Goal: Task Accomplishment & Management: Use online tool/utility

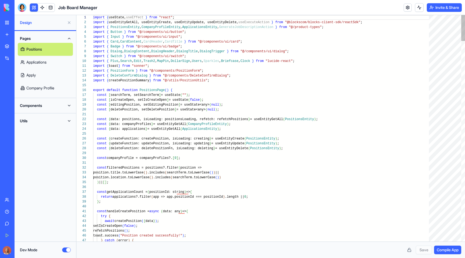
scroll to position [29, 0]
click at [41, 47] on link "Positions" at bounding box center [45, 49] width 55 height 13
click at [33, 20] on div "Design" at bounding box center [46, 22] width 62 height 15
click at [3, 19] on link "My Workspace" at bounding box center [13, 22] width 22 height 11
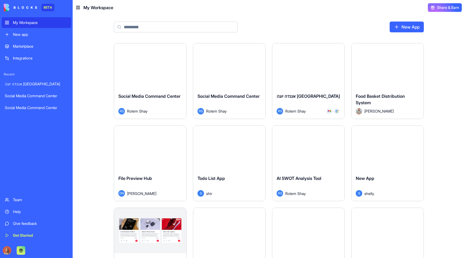
click at [38, 48] on div "Marketplace" at bounding box center [40, 46] width 55 height 5
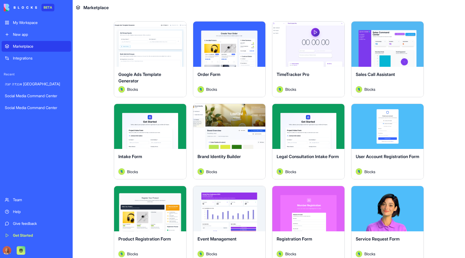
scroll to position [274, 0]
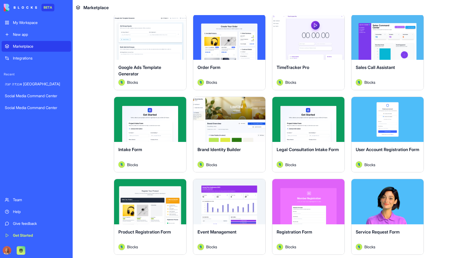
click at [232, 120] on button "Explore" at bounding box center [229, 119] width 40 height 11
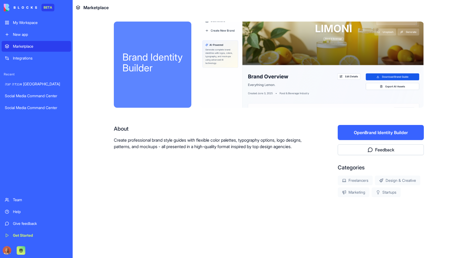
click at [355, 128] on button "Open Brand Identity Builder" at bounding box center [381, 132] width 86 height 15
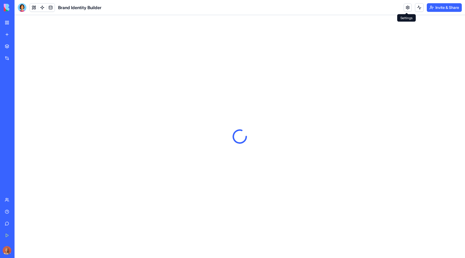
click at [405, 7] on link at bounding box center [408, 8] width 8 height 8
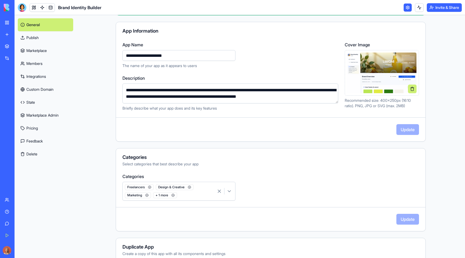
scroll to position [78, 0]
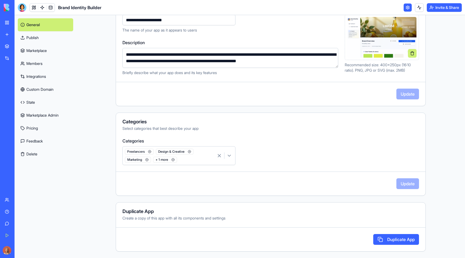
click at [35, 75] on link "Integrations" at bounding box center [45, 76] width 55 height 13
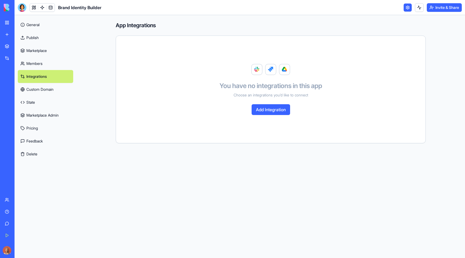
click at [39, 67] on link "Members" at bounding box center [45, 63] width 55 height 13
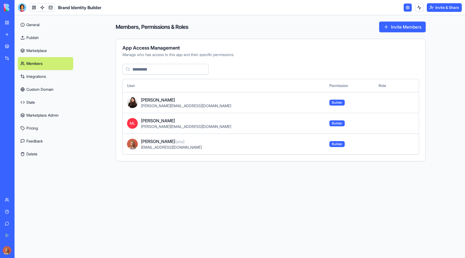
click at [44, 55] on link "Marketplace" at bounding box center [45, 50] width 55 height 13
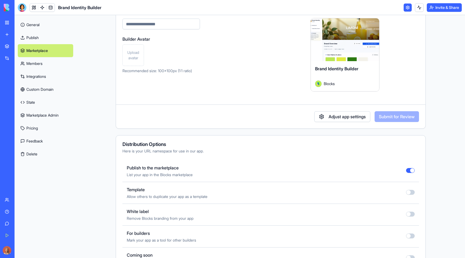
scroll to position [47, 0]
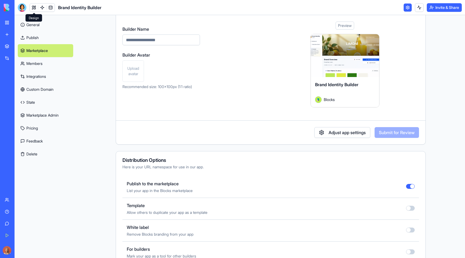
click at [33, 11] on link at bounding box center [34, 8] width 8 height 8
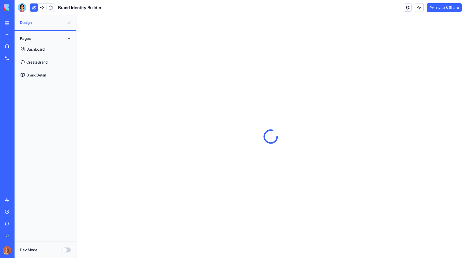
click at [68, 250] on button "Dev Mode" at bounding box center [66, 250] width 9 height 5
click at [22, 252] on label "Dev Mode" at bounding box center [29, 249] width 18 height 5
click at [62, 252] on button "Dev Mode" at bounding box center [66, 250] width 9 height 5
click at [67, 250] on button "Dev Mode" at bounding box center [66, 250] width 9 height 5
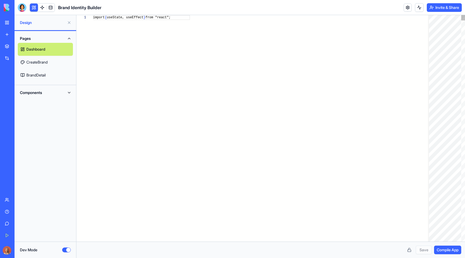
scroll to position [29, 0]
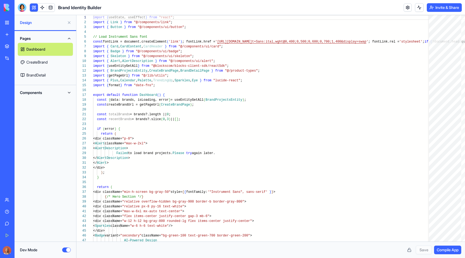
click at [452, 252] on span "Compile App" at bounding box center [448, 249] width 22 height 5
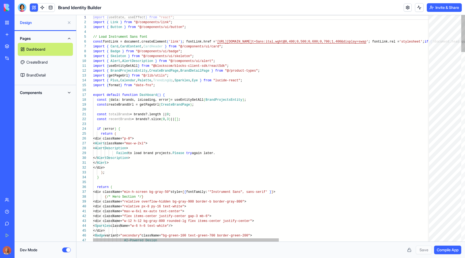
type textarea "**********"
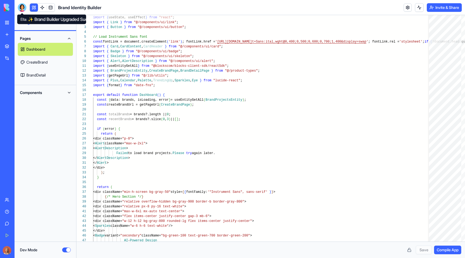
click at [21, 9] on div at bounding box center [22, 7] width 9 height 9
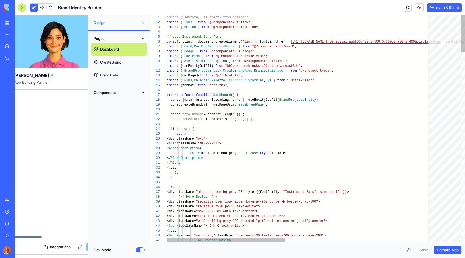
scroll to position [0, 0]
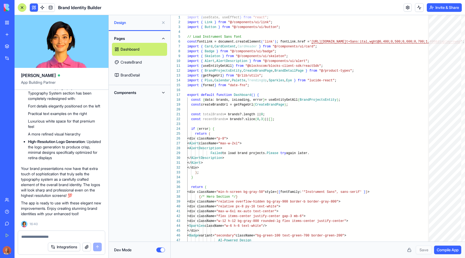
click at [161, 248] on button "Dev Mode" at bounding box center [160, 250] width 9 height 5
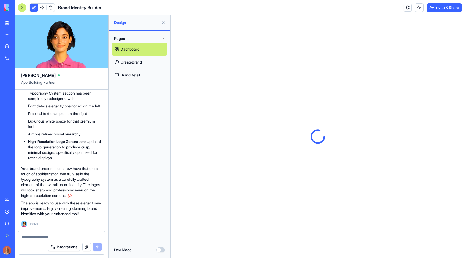
click at [165, 24] on button at bounding box center [163, 22] width 9 height 9
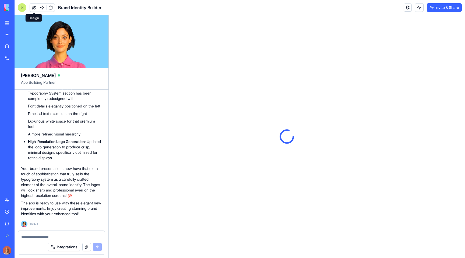
click at [33, 5] on button at bounding box center [34, 8] width 8 height 8
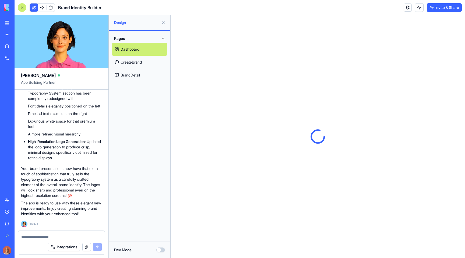
click at [370, 95] on div at bounding box center [318, 136] width 295 height 243
click at [164, 22] on button at bounding box center [163, 22] width 9 height 9
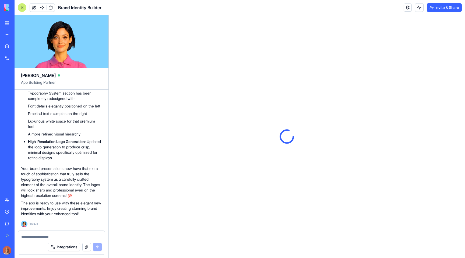
click at [22, 6] on div at bounding box center [22, 7] width 9 height 9
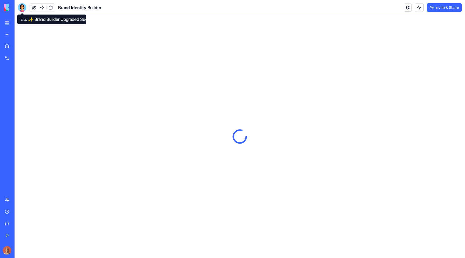
click at [22, 8] on div at bounding box center [22, 7] width 9 height 9
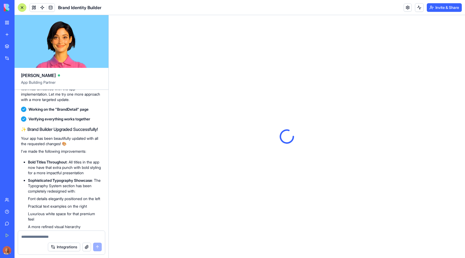
scroll to position [7184, 0]
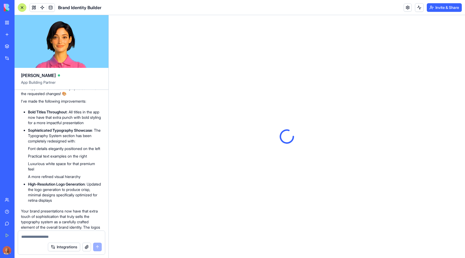
scroll to position [7193, 0]
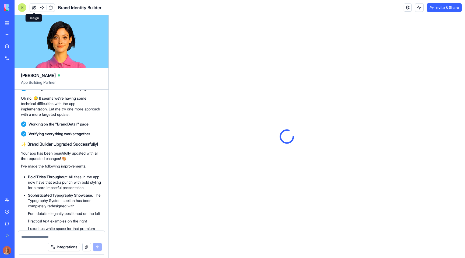
click at [35, 7] on span at bounding box center [33, 7] width 15 height 15
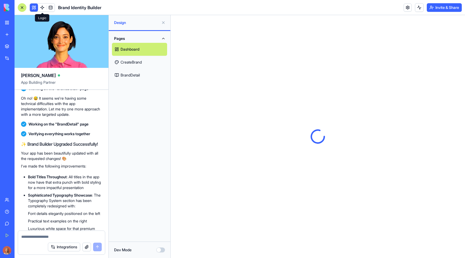
click at [42, 10] on link at bounding box center [42, 8] width 8 height 8
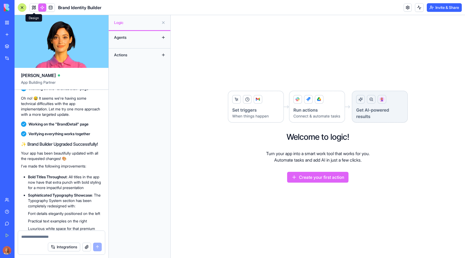
click at [32, 10] on link at bounding box center [34, 8] width 8 height 8
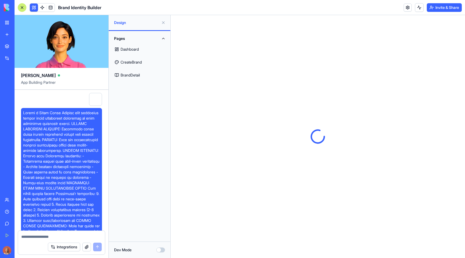
click at [92, 101] on div at bounding box center [95, 99] width 13 height 13
click at [96, 98] on div at bounding box center [95, 99] width 13 height 13
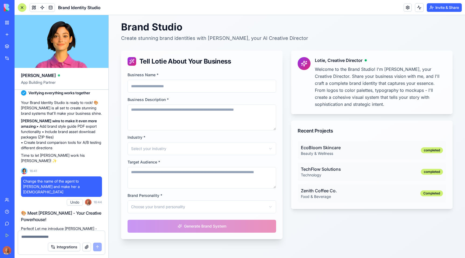
scroll to position [258, 0]
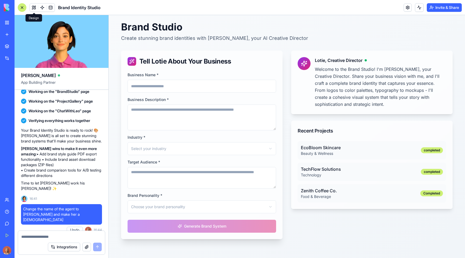
click at [33, 5] on span at bounding box center [33, 7] width 15 height 15
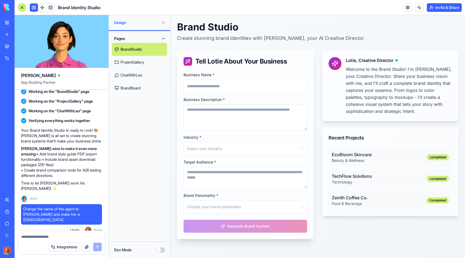
click at [143, 59] on link "ProjectGallery" at bounding box center [139, 62] width 55 height 13
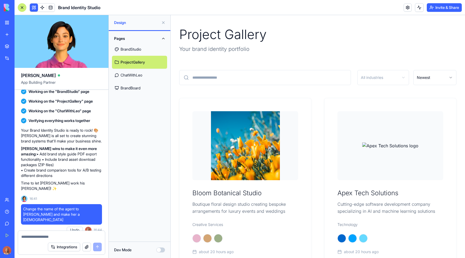
click at [289, 49] on p "Your brand identity portfolio" at bounding box center [317, 49] width 277 height 8
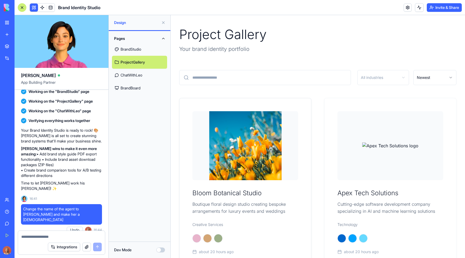
click at [260, 189] on h3 "Bloom Botanical Studio" at bounding box center [246, 193] width 106 height 9
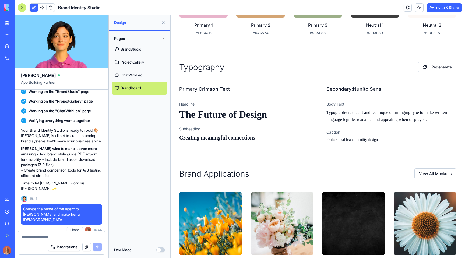
scroll to position [535, 0]
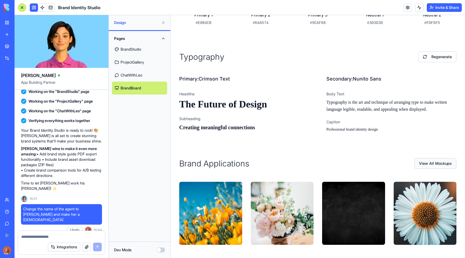
click at [430, 158] on button "View All Mockups" at bounding box center [436, 163] width 42 height 11
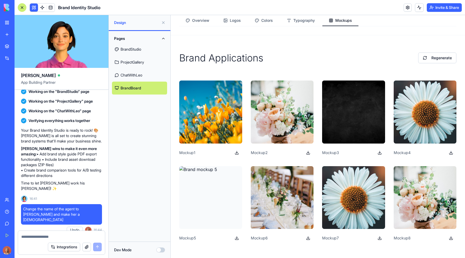
click at [280, 48] on div "Brand Applications Regenerate Mockup 1 Mockup 2 Mockup 3 Mockup 4 Mockup 5 Mock…" at bounding box center [318, 147] width 295 height 225
click at [430, 57] on button "Regenerate" at bounding box center [438, 58] width 38 height 11
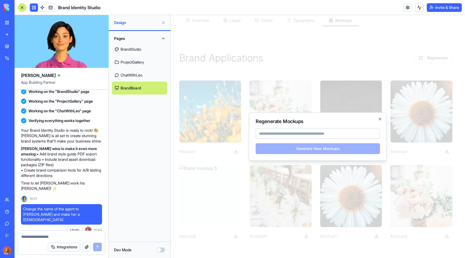
click at [367, 75] on div at bounding box center [318, 136] width 295 height 243
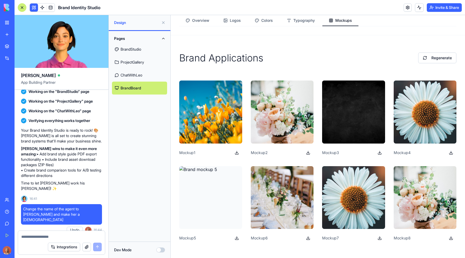
click at [287, 53] on div "Brand Applications Regenerate" at bounding box center [317, 58] width 277 height 11
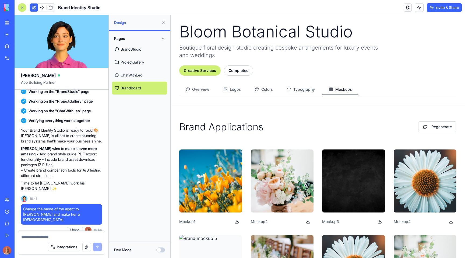
scroll to position [0, 0]
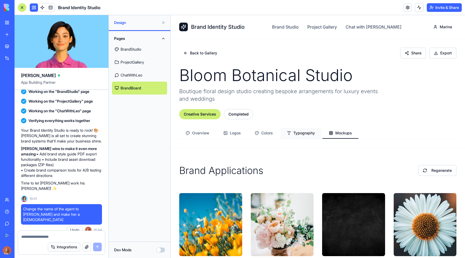
click at [344, 103] on button "Typography" at bounding box center [360, 83] width 33 height 39
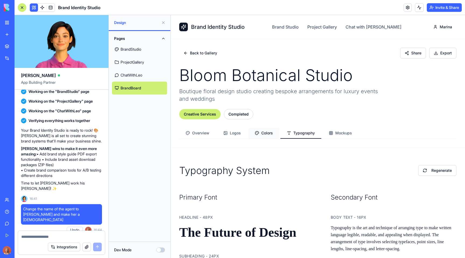
click at [282, 48] on button "Colors" at bounding box center [290, 32] width 17 height 33
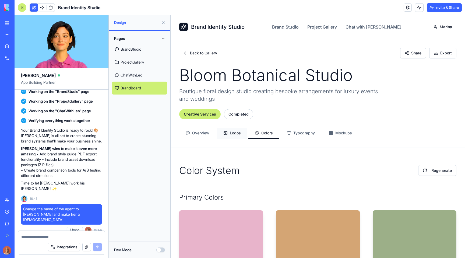
click at [231, 63] on button "Logos" at bounding box center [235, 47] width 27 height 31
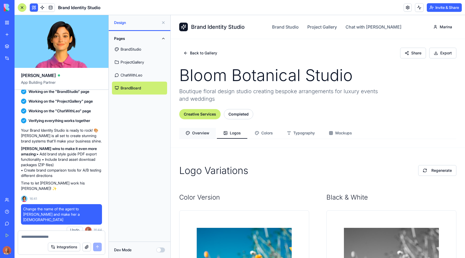
click at [206, 70] on button "Overview" at bounding box center [197, 55] width 36 height 30
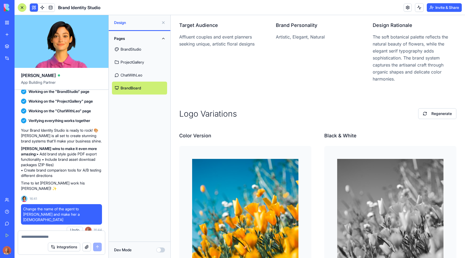
scroll to position [186, 0]
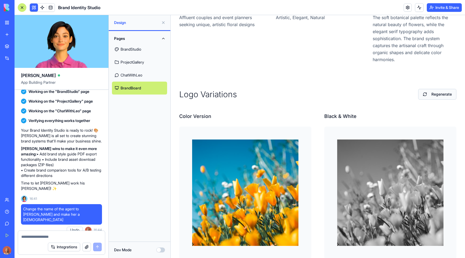
click at [444, 92] on button "Regenerate" at bounding box center [438, 94] width 38 height 11
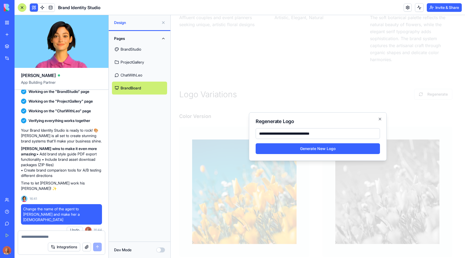
type input "**********"
click at [342, 147] on button "Generate New Logo" at bounding box center [318, 148] width 124 height 11
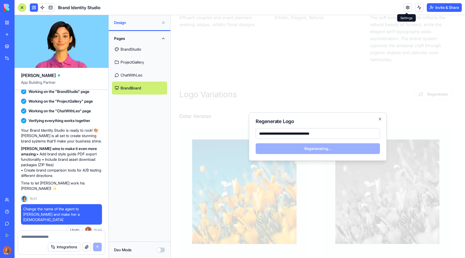
click at [406, 10] on link at bounding box center [408, 8] width 8 height 8
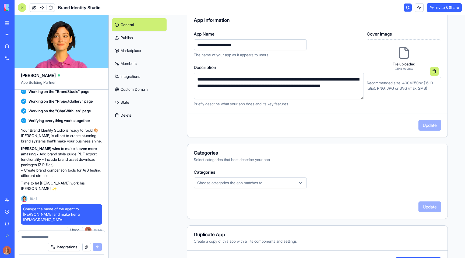
scroll to position [76, 0]
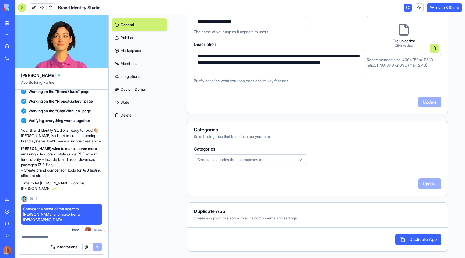
click at [252, 160] on span "Choose categories the app matches to" at bounding box center [229, 159] width 65 height 5
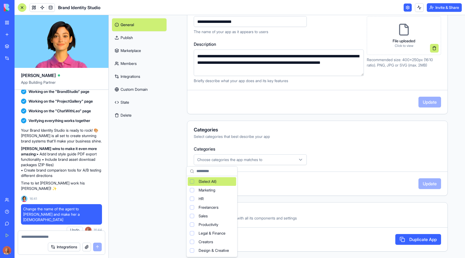
click at [261, 177] on html "BETA My Workspace New app Marketplace Integrations Recent Marketing Expense Tra…" at bounding box center [232, 129] width 465 height 258
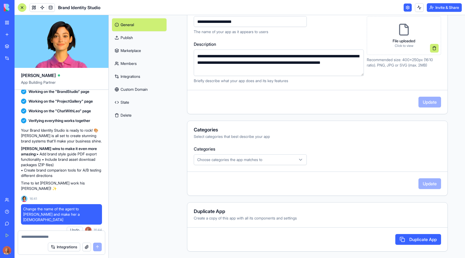
click at [144, 52] on link "Marketplace" at bounding box center [139, 50] width 55 height 13
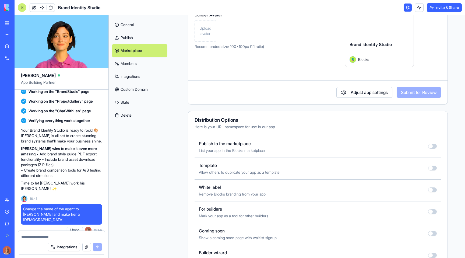
scroll to position [103, 0]
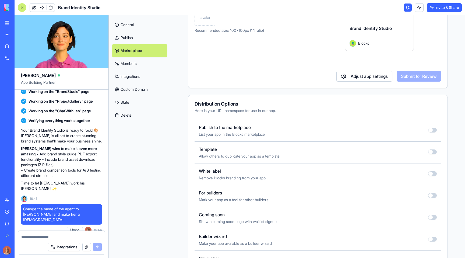
click at [156, 38] on link "Publish" at bounding box center [139, 37] width 55 height 13
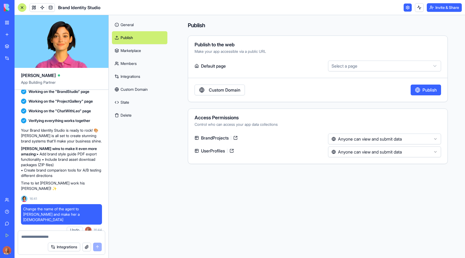
click at [132, 51] on link "Marketplace" at bounding box center [139, 50] width 55 height 13
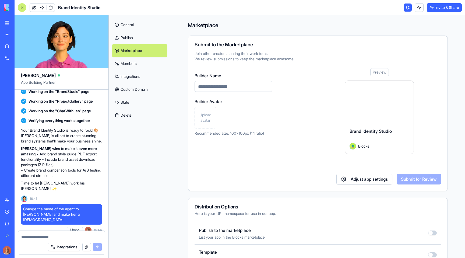
scroll to position [4, 0]
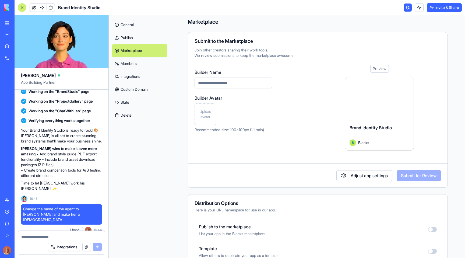
click at [236, 82] on input "Builder Name" at bounding box center [234, 83] width 78 height 11
drag, startPoint x: 244, startPoint y: 110, endPoint x: 221, endPoint y: 114, distance: 22.7
click at [243, 110] on div "Upload avatar" at bounding box center [234, 114] width 78 height 22
click at [208, 115] on span "Upload avatar" at bounding box center [205, 114] width 17 height 11
click at [294, 169] on div "Adjust app settings Submit for Review" at bounding box center [318, 172] width 260 height 17
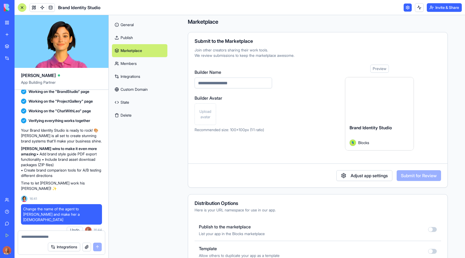
click at [290, 115] on div "Builder Name Builder Avatar Upload avatar Recommended size: 100x100px (1:1 rati…" at bounding box center [252, 108] width 115 height 86
click at [185, 182] on div "Marketplace Submit to the Marketplace Join other creators sharing their work to…" at bounding box center [318, 209] width 295 height 395
click at [271, 21] on h4 "Marketplace" at bounding box center [318, 22] width 260 height 8
click at [328, 30] on div "Marketplace Submit to the Marketplace Join other creators sharing their work to…" at bounding box center [318, 209] width 260 height 382
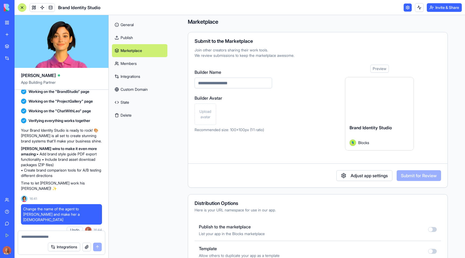
click at [130, 26] on link "General" at bounding box center [139, 24] width 55 height 13
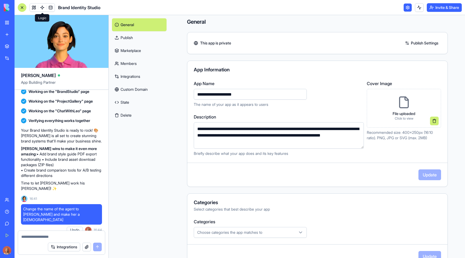
click at [35, 6] on span at bounding box center [42, 7] width 15 height 15
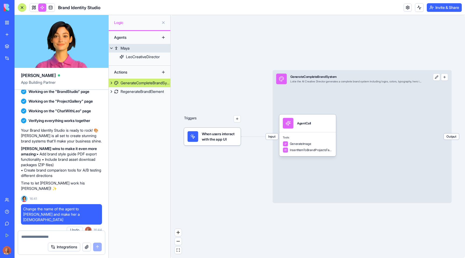
click at [136, 49] on link "Maya" at bounding box center [140, 48] width 62 height 9
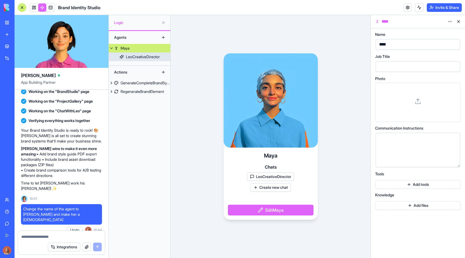
click at [137, 57] on div "LeoCreativeDirector" at bounding box center [143, 56] width 34 height 5
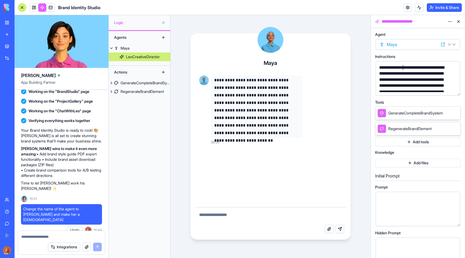
click at [404, 70] on div "**********" at bounding box center [414, 125] width 72 height 121
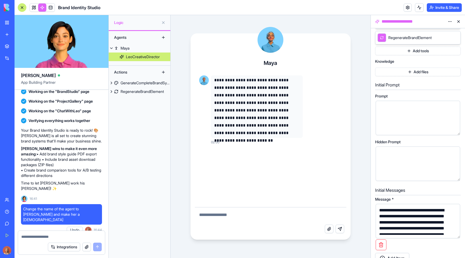
scroll to position [210, 0]
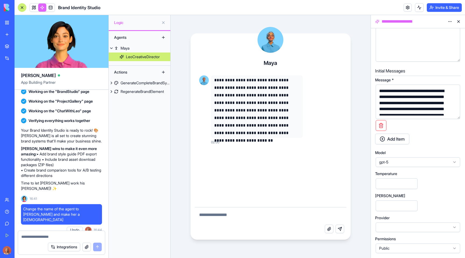
click at [416, 89] on div "**********" at bounding box center [414, 118] width 72 height 60
click at [414, 90] on div "**********" at bounding box center [414, 118] width 72 height 60
click at [415, 90] on div "**********" at bounding box center [414, 118] width 72 height 60
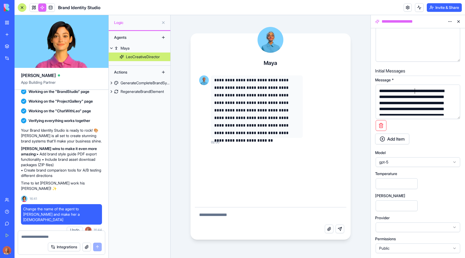
click at [415, 90] on div "**********" at bounding box center [414, 118] width 72 height 60
copy div "*****"
click at [415, 47] on div at bounding box center [414, 44] width 72 height 27
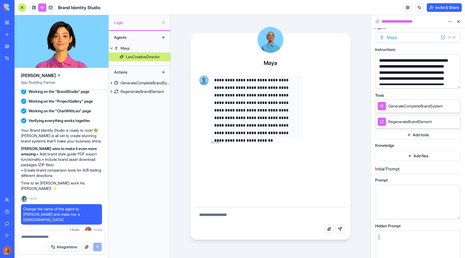
scroll to position [0, 0]
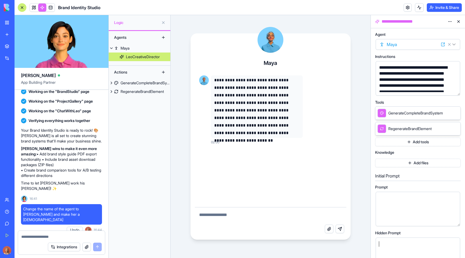
click at [405, 65] on div "**********" at bounding box center [414, 125] width 72 height 121
click at [409, 55] on div "Instructions" at bounding box center [418, 57] width 86 height 4
click at [276, 90] on p "**********" at bounding box center [256, 106] width 85 height 60
click at [264, 211] on textarea at bounding box center [270, 215] width 151 height 17
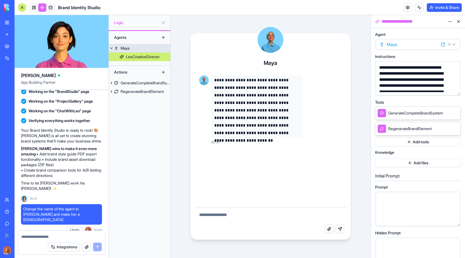
click at [131, 48] on link "Maya" at bounding box center [140, 48] width 62 height 9
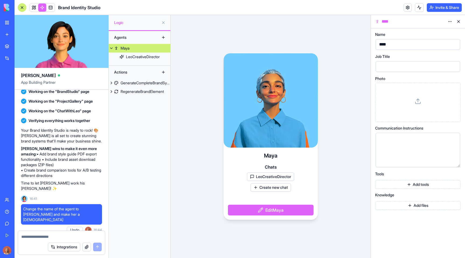
click at [424, 46] on div "****" at bounding box center [414, 44] width 72 height 8
click at [363, 71] on div "Lotie Chats LeoCreativeDirector Create new chat Edit Lotie" at bounding box center [271, 136] width 200 height 243
click at [34, 4] on link at bounding box center [34, 8] width 8 height 8
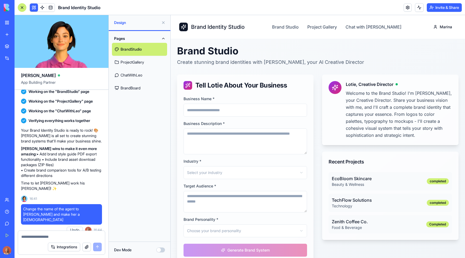
click at [154, 64] on link "ProjectGallery" at bounding box center [139, 62] width 55 height 13
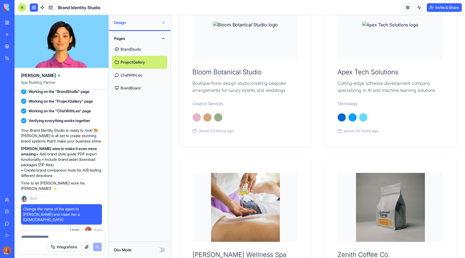
scroll to position [117, 0]
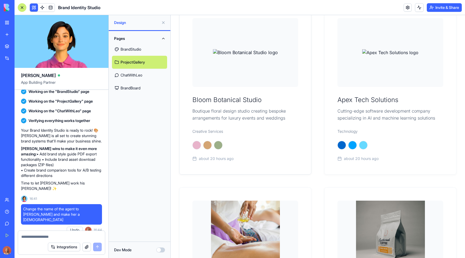
click at [245, 108] on p "Boutique floral design studio creating bespoke arrangements for luxury events a…" at bounding box center [246, 114] width 106 height 14
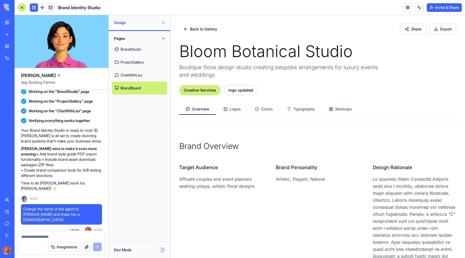
scroll to position [117, 0]
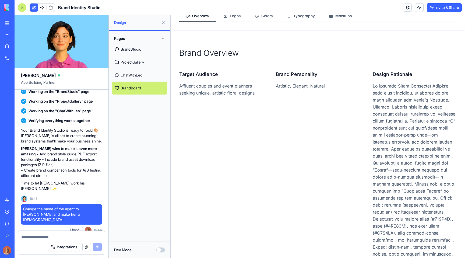
click at [226, 90] on p "Affluent couples and event planners seeking unique, artistic floral designs" at bounding box center [221, 89] width 84 height 14
click at [374, 106] on p at bounding box center [415, 190] width 84 height 217
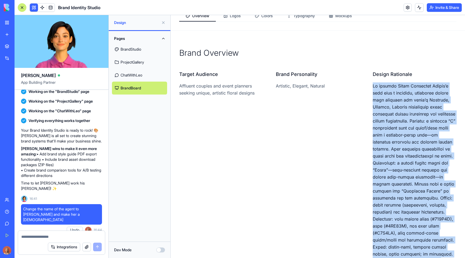
click at [374, 106] on p at bounding box center [415, 190] width 84 height 217
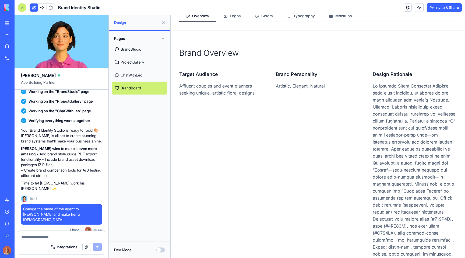
click at [217, 91] on p "Affluent couples and event planners seeking unique, artistic floral designs" at bounding box center [221, 89] width 84 height 14
copy p "Affluent couples and event planners seeking unique, artistic floral designs"
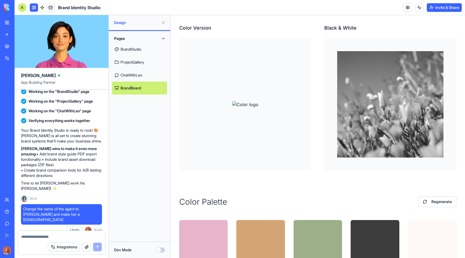
scroll to position [328, 0]
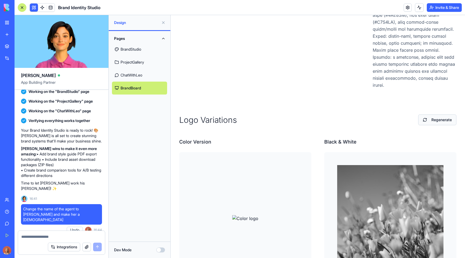
click at [438, 121] on button "Regenerate" at bounding box center [438, 119] width 38 height 11
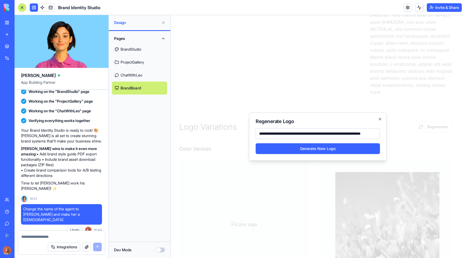
scroll to position [0, 0]
drag, startPoint x: 268, startPoint y: 134, endPoint x: 221, endPoint y: 134, distance: 46.3
click at [221, 134] on body "Brand Identity Studio Brand Studio Project Gallery Chat with Lotie Marina Back …" at bounding box center [316, 163] width 291 height 953
click at [259, 133] on input "**********" at bounding box center [318, 133] width 124 height 11
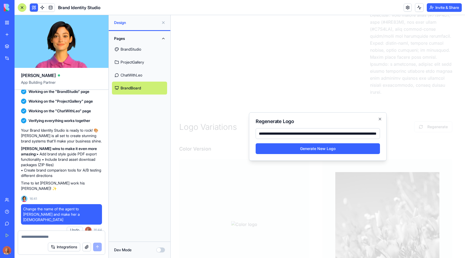
drag, startPoint x: 277, startPoint y: 134, endPoint x: 345, endPoint y: 134, distance: 67.9
click at [345, 134] on input "**********" at bounding box center [318, 133] width 124 height 11
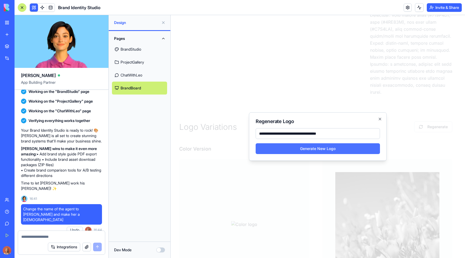
scroll to position [0, 0]
drag, startPoint x: 277, startPoint y: 134, endPoint x: 252, endPoint y: 133, distance: 24.8
click at [252, 133] on div "**********" at bounding box center [318, 136] width 138 height 48
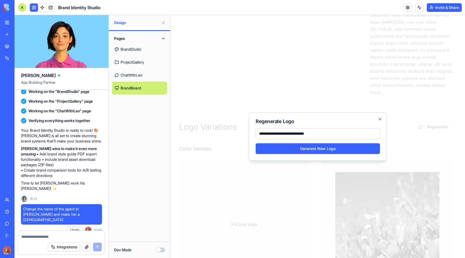
click at [289, 134] on input "**********" at bounding box center [318, 133] width 124 height 11
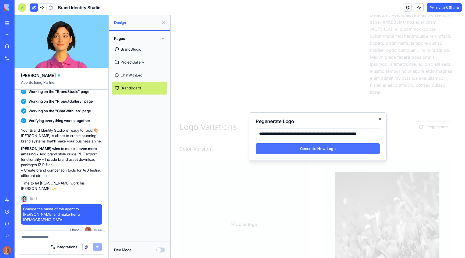
type input "**********"
click at [299, 151] on button "Generate New Logo" at bounding box center [318, 148] width 124 height 11
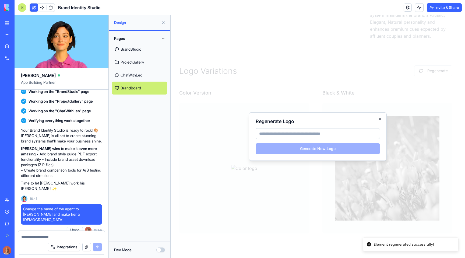
click at [383, 121] on div "Regenerate Logo Generate New Logo Close" at bounding box center [318, 136] width 138 height 48
click at [384, 118] on div "Regenerate Logo Generate New Logo Close" at bounding box center [318, 136] width 138 height 48
click at [381, 119] on icon "button" at bounding box center [380, 119] width 2 height 2
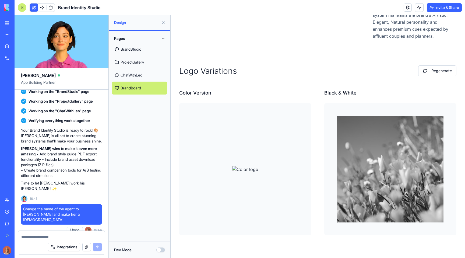
click at [62, 238] on textarea at bounding box center [61, 236] width 81 height 5
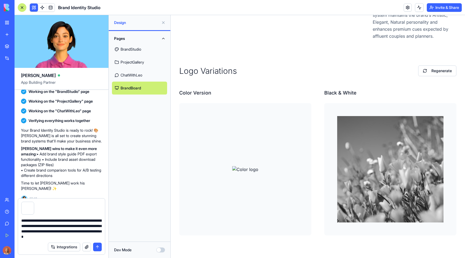
type textarea "**********"
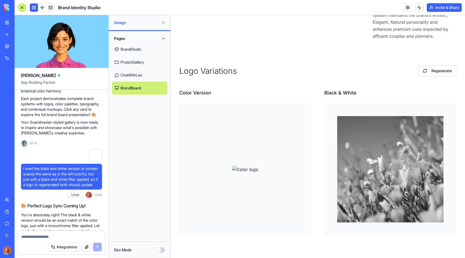
scroll to position [1159, 0]
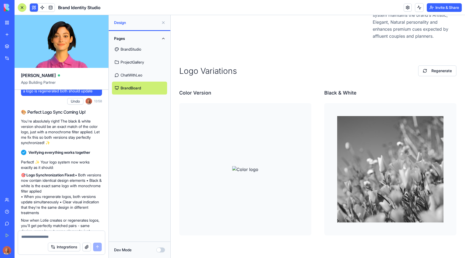
click at [392, 105] on div at bounding box center [391, 169] width 132 height 132
click at [426, 71] on button "Regenerate" at bounding box center [438, 70] width 38 height 11
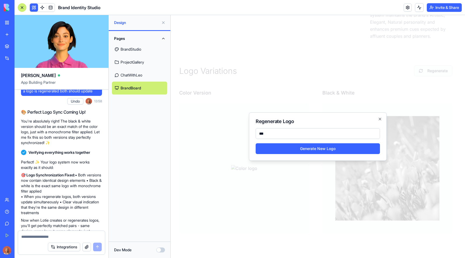
type input "****"
click at [316, 136] on input "****" at bounding box center [318, 133] width 124 height 11
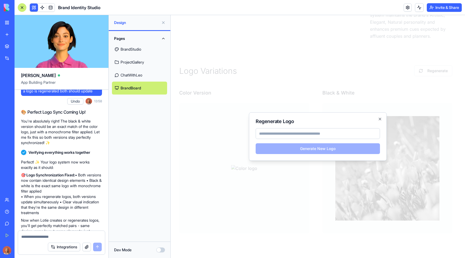
click at [337, 85] on div at bounding box center [318, 136] width 295 height 243
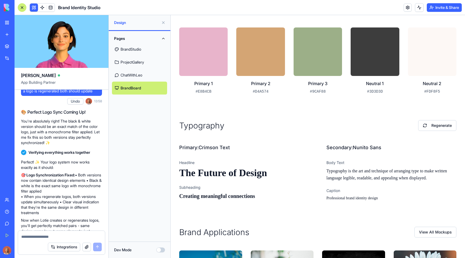
scroll to position [0, 0]
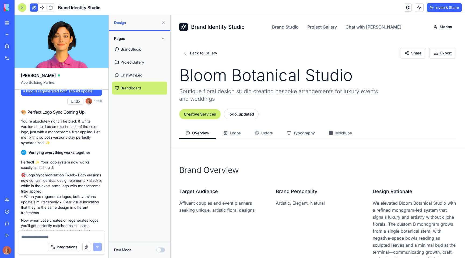
click at [137, 44] on link "BrandStudio" at bounding box center [139, 49] width 55 height 13
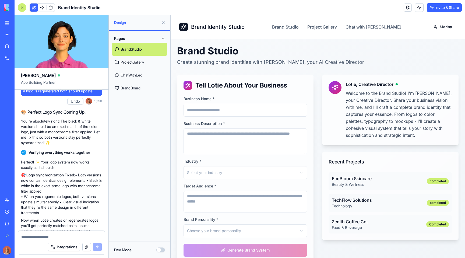
click at [207, 109] on input "Business Name *" at bounding box center [246, 110] width 124 height 13
type input "*****"
click at [230, 151] on textarea "Business Description *" at bounding box center [246, 141] width 124 height 26
type textarea "**********"
click at [223, 173] on html "**********" at bounding box center [318, 148] width 295 height 267
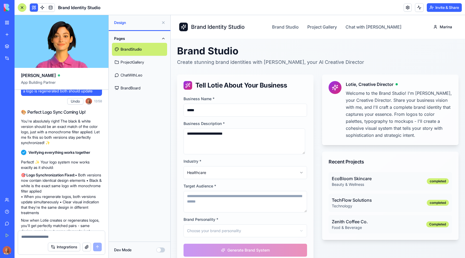
scroll to position [24, 0]
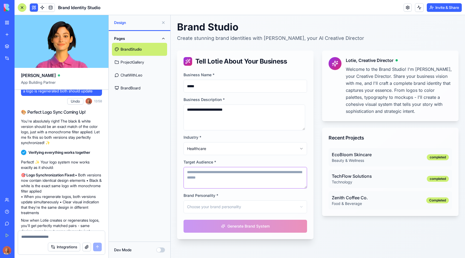
click at [227, 177] on textarea "Target Audience *" at bounding box center [246, 178] width 124 height 22
type textarea "**********"
click at [206, 208] on html "**********" at bounding box center [318, 124] width 295 height 267
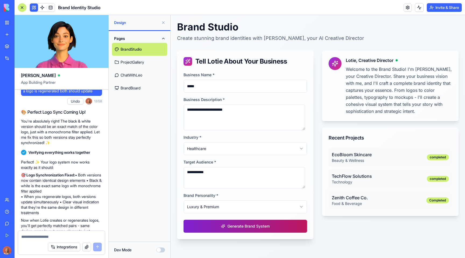
click at [245, 225] on div "Generate Brand System" at bounding box center [245, 226] width 49 height 5
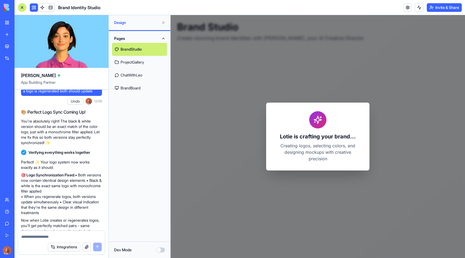
drag, startPoint x: 1, startPoint y: 4, endPoint x: 163, endPoint y: 21, distance: 163.4
click at [163, 21] on button at bounding box center [163, 22] width 9 height 9
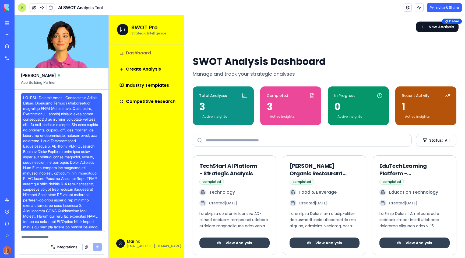
scroll to position [4420, 0]
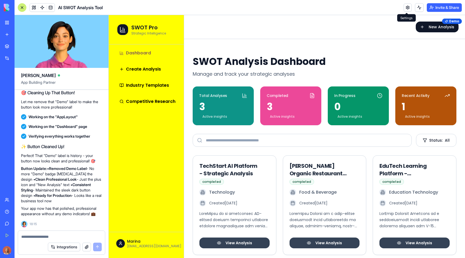
click at [409, 7] on link at bounding box center [408, 8] width 8 height 8
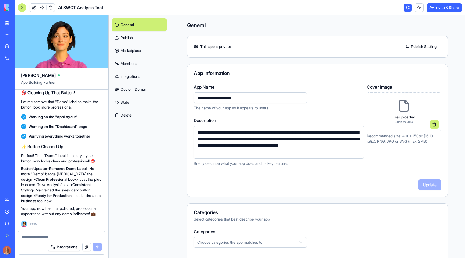
click at [147, 52] on link "Marketplace" at bounding box center [139, 50] width 55 height 13
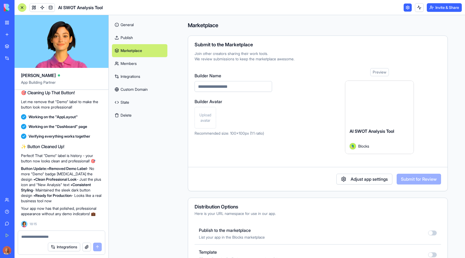
click at [142, 63] on link "Members" at bounding box center [139, 63] width 55 height 13
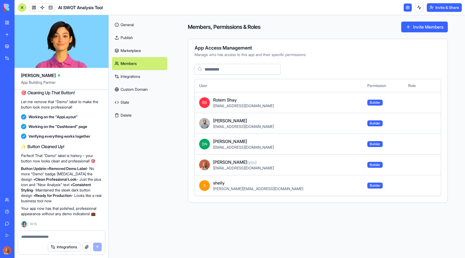
click at [144, 73] on link "Integrations" at bounding box center [139, 76] width 55 height 13
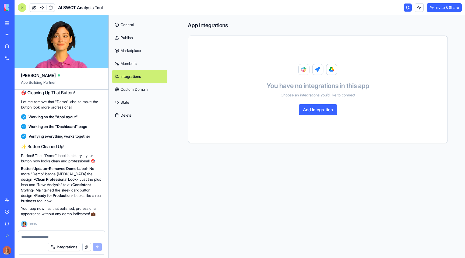
click at [147, 52] on link "Marketplace" at bounding box center [139, 50] width 55 height 13
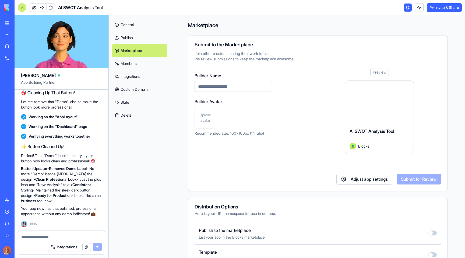
click at [224, 85] on input "Builder Name" at bounding box center [234, 86] width 78 height 11
type input "******"
click at [210, 121] on span "Upload avatar" at bounding box center [205, 117] width 17 height 11
click at [148, 44] on link "Marketplace" at bounding box center [139, 50] width 55 height 13
click at [149, 39] on link "Publish" at bounding box center [139, 37] width 55 height 13
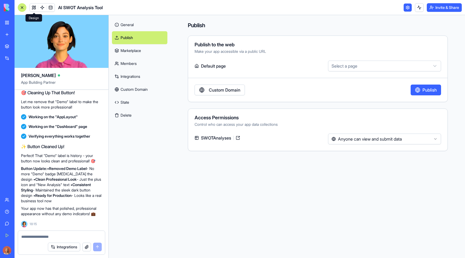
click at [31, 9] on link at bounding box center [34, 8] width 8 height 8
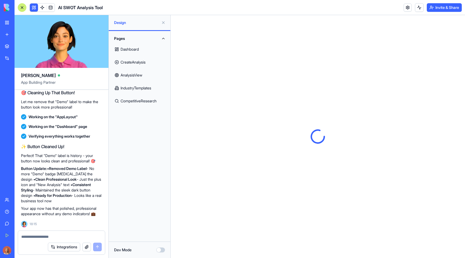
click at [163, 23] on button at bounding box center [163, 22] width 9 height 9
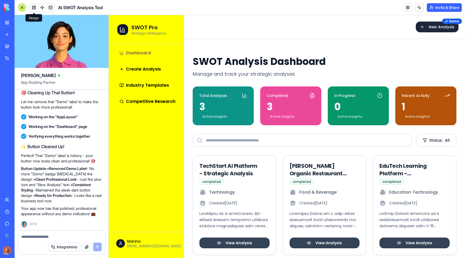
click at [425, 28] on button "New Analysis New" at bounding box center [437, 27] width 43 height 11
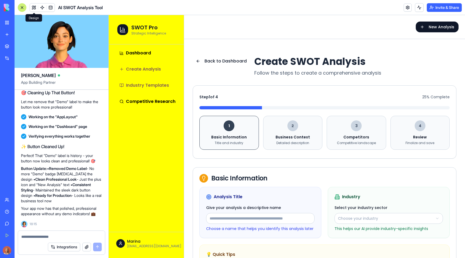
click at [141, 82] on link "Industry Templates" at bounding box center [149, 85] width 64 height 13
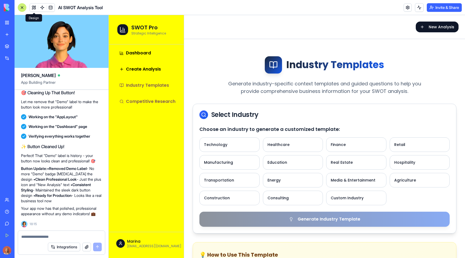
click at [162, 101] on span "Competitive Research" at bounding box center [151, 101] width 50 height 6
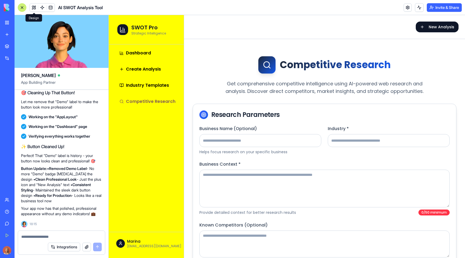
click at [146, 27] on h1 "SWOT Pro" at bounding box center [148, 28] width 35 height 8
click at [142, 51] on span "Dashboard" at bounding box center [138, 53] width 25 height 6
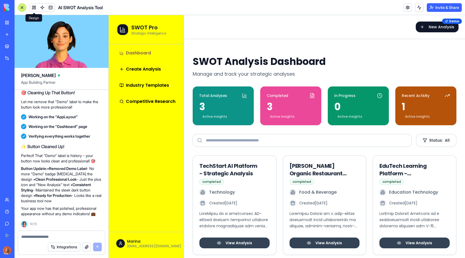
click at [55, 234] on textarea at bounding box center [61, 236] width 81 height 5
type textarea "*"
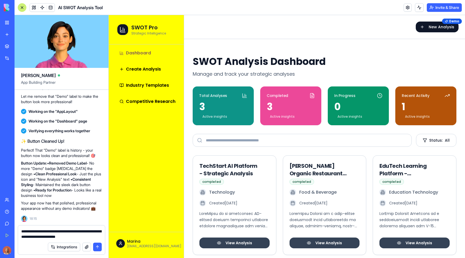
click at [40, 236] on textarea "**********" at bounding box center [61, 234] width 81 height 11
click at [39, 236] on textarea "**********" at bounding box center [61, 234] width 81 height 11
click at [97, 235] on textarea "**********" at bounding box center [61, 234] width 81 height 11
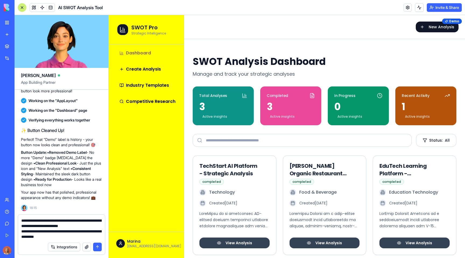
type textarea "**********"
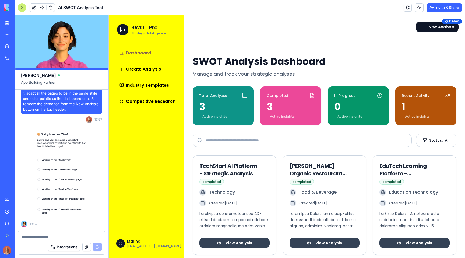
scroll to position [4566, 0]
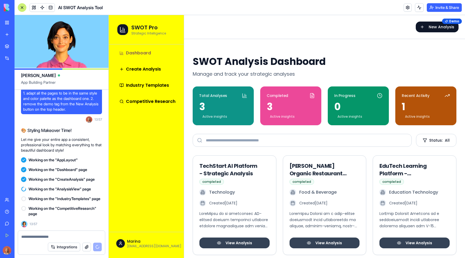
click at [405, 8] on link at bounding box center [408, 8] width 8 height 8
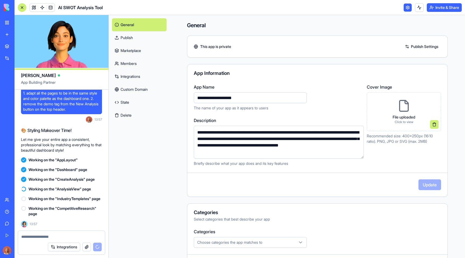
click at [398, 111] on icon at bounding box center [404, 105] width 13 height 13
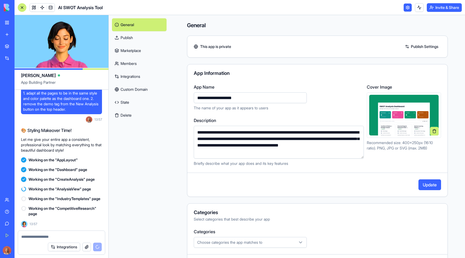
drag, startPoint x: 196, startPoint y: 96, endPoint x: 173, endPoint y: 95, distance: 23.2
click at [173, 95] on div "**********" at bounding box center [317, 178] width 295 height 326
type input "**********"
click at [423, 187] on button "Update" at bounding box center [430, 184] width 23 height 11
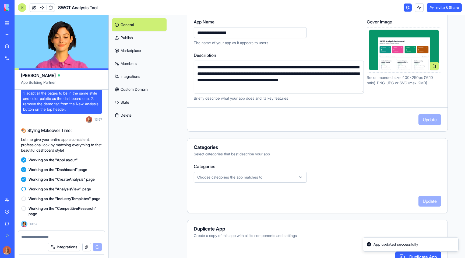
click at [260, 175] on div "Choose categories the app matches to" at bounding box center [250, 177] width 110 height 5
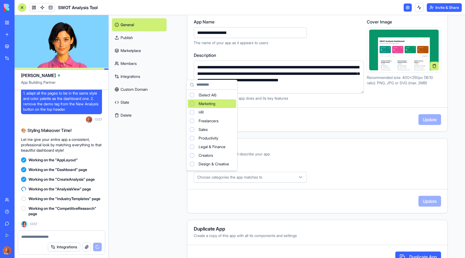
click at [157, 139] on html "BETA My Workspace New app Marketplace Integrations Recent אננדה יוגה רמת גן Soc…" at bounding box center [232, 129] width 465 height 258
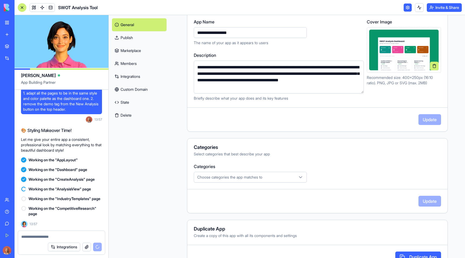
click at [140, 67] on link "Members" at bounding box center [139, 63] width 55 height 13
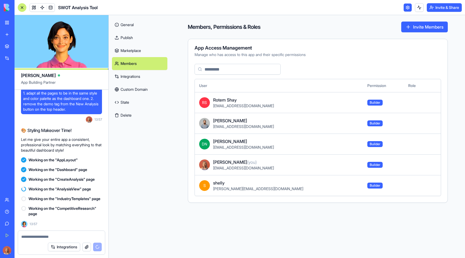
click at [141, 76] on link "Integrations" at bounding box center [139, 76] width 55 height 13
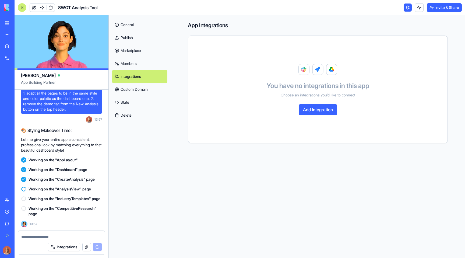
click at [141, 87] on link "Custom Domain" at bounding box center [139, 89] width 55 height 13
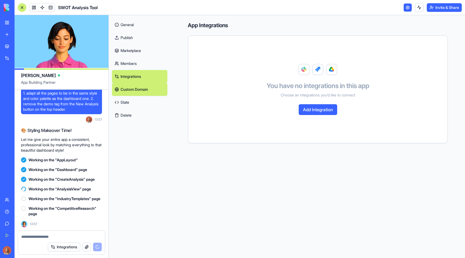
click at [146, 53] on link "Marketplace" at bounding box center [139, 50] width 55 height 13
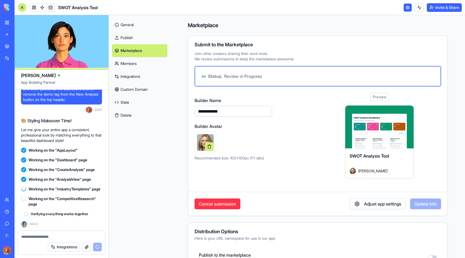
scroll to position [4576, 0]
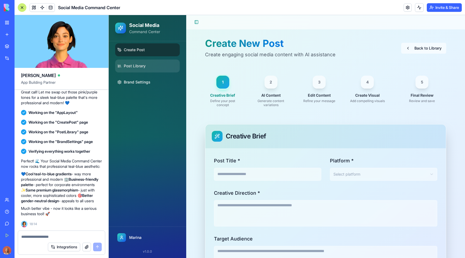
click at [151, 67] on link "Post Library" at bounding box center [147, 66] width 65 height 13
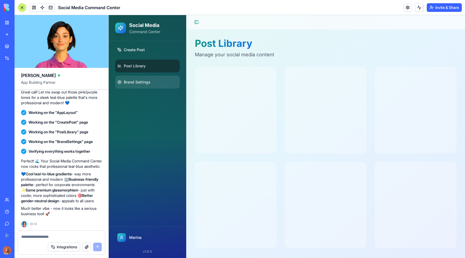
click at [153, 80] on link "Brand Settings" at bounding box center [147, 82] width 65 height 13
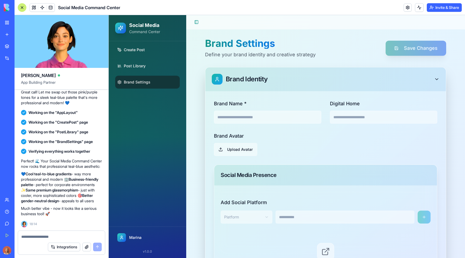
click at [38, 238] on textarea at bounding box center [61, 236] width 81 height 5
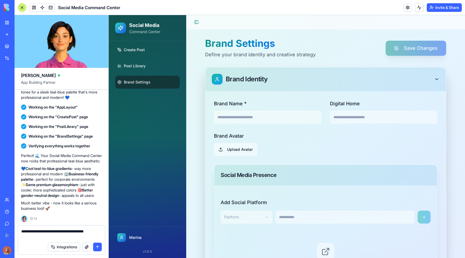
type textarea "**********"
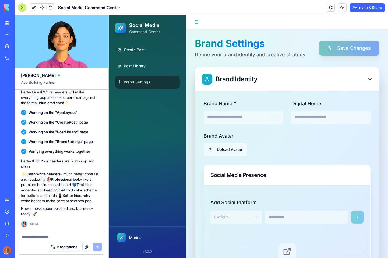
click at [67, 236] on textarea at bounding box center [61, 236] width 81 height 5
type textarea "**********"
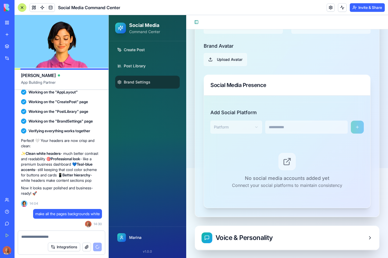
scroll to position [124, 0]
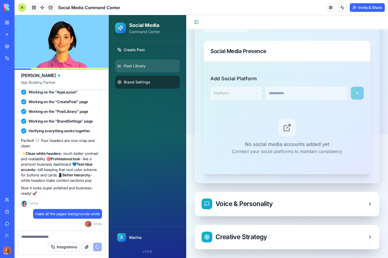
click at [148, 64] on link "Post Library" at bounding box center [147, 66] width 65 height 13
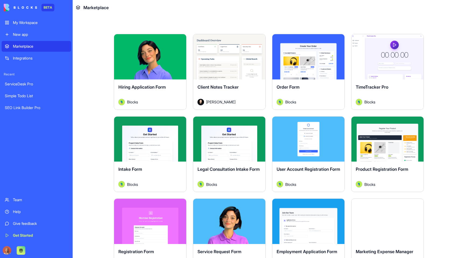
scroll to position [156, 0]
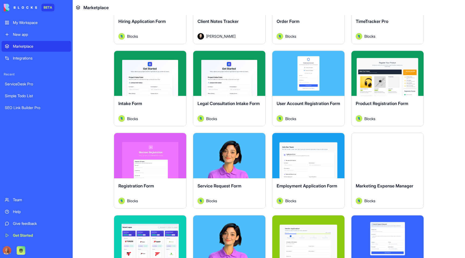
click at [398, 198] on div "Blocks" at bounding box center [388, 201] width 64 height 6
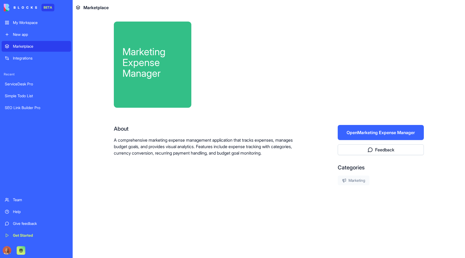
click at [393, 131] on button "Open Marketing Expense Manager" at bounding box center [381, 132] width 86 height 15
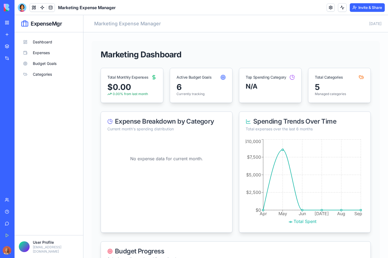
click at [74, 4] on span "Marketing Expense Manager" at bounding box center [87, 7] width 58 height 6
click at [333, 4] on link at bounding box center [331, 8] width 8 height 8
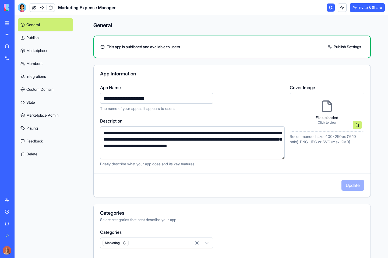
click at [332, 114] on div "File uploaded Click to view" at bounding box center [327, 112] width 31 height 33
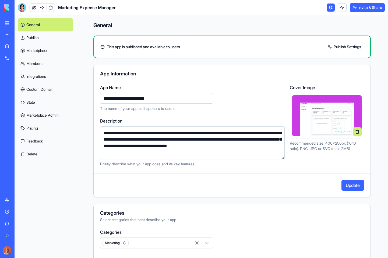
scroll to position [65, 0]
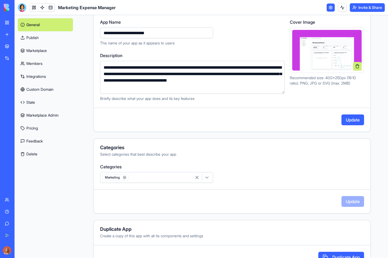
click at [346, 118] on button "Update" at bounding box center [353, 119] width 23 height 11
click at [50, 64] on link "Members" at bounding box center [45, 63] width 55 height 13
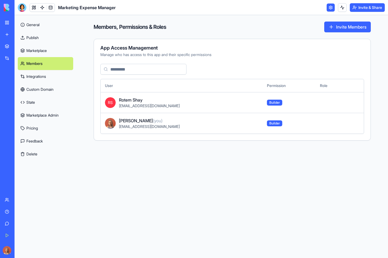
click at [49, 55] on link "Marketplace" at bounding box center [45, 50] width 55 height 13
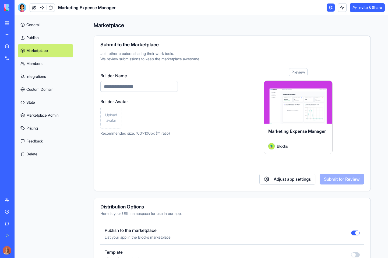
click at [116, 117] on span "Upload avatar" at bounding box center [111, 117] width 17 height 11
click at [135, 82] on input "Builder Name" at bounding box center [139, 86] width 78 height 11
type input "*****"
click at [117, 120] on button at bounding box center [115, 121] width 9 height 9
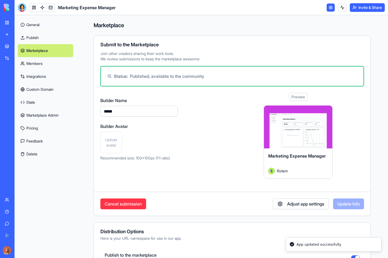
click at [130, 112] on input "*****" at bounding box center [139, 111] width 78 height 11
click at [159, 140] on div "Upload avatar" at bounding box center [139, 143] width 78 height 22
drag, startPoint x: 129, startPoint y: 113, endPoint x: 71, endPoint y: 107, distance: 59.0
click at [71, 107] on div "General Publish Marketplace Members Integrations Custom Domain State Marketplac…" at bounding box center [202, 136] width 374 height 243
click at [208, 140] on div "Builder Name ***** Builder Avatar Upload avatar Recommended size: 100x100px (1:…" at bounding box center [161, 136] width 123 height 86
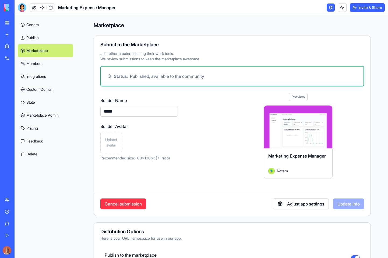
click at [74, 165] on div "General Publish Marketplace Members Integrations Custom Domain State Marketplac…" at bounding box center [46, 136] width 62 height 243
click at [124, 149] on div "Upload avatar" at bounding box center [139, 143] width 78 height 22
click at [115, 146] on span "Upload avatar" at bounding box center [111, 142] width 17 height 11
click at [350, 205] on button "Update Info" at bounding box center [348, 204] width 31 height 11
click at [12, 46] on link "Marketplace" at bounding box center [13, 46] width 22 height 11
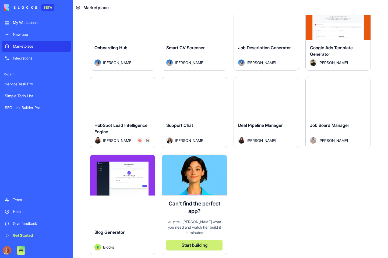
scroll to position [1375, 0]
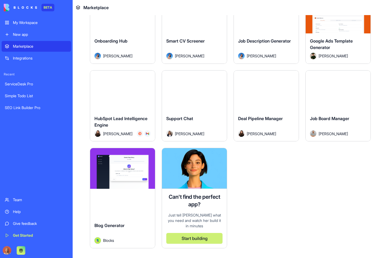
click at [340, 85] on button "Explore" at bounding box center [338, 90] width 40 height 11
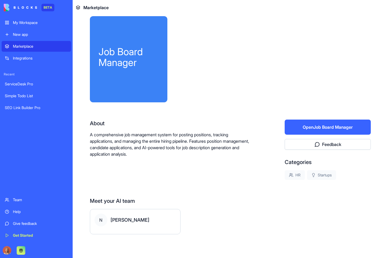
scroll to position [5, 0]
click at [336, 119] on div "Job Board Manager About A comprehensive job management system for posting posit…" at bounding box center [230, 133] width 281 height 235
click at [336, 121] on button "Open Job Board Manager" at bounding box center [328, 127] width 86 height 15
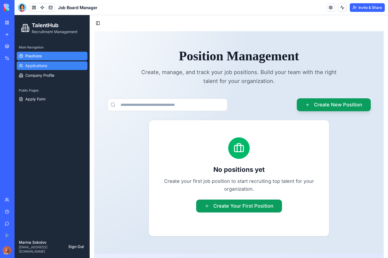
click at [31, 64] on span "Applications" at bounding box center [36, 65] width 22 height 5
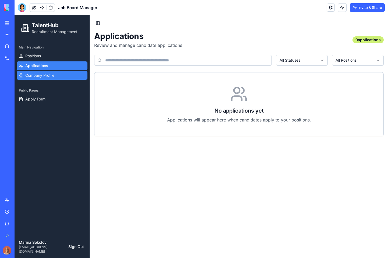
click at [54, 75] on span "Company Profile" at bounding box center [39, 75] width 29 height 5
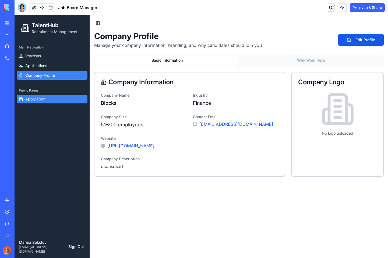
click at [55, 98] on link "Apply Form" at bounding box center [52, 99] width 71 height 9
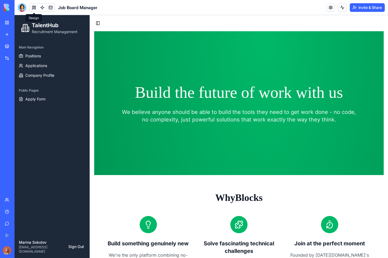
click at [33, 7] on button at bounding box center [34, 8] width 8 height 8
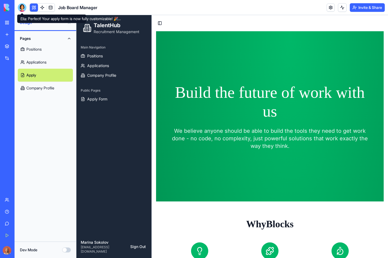
click at [22, 8] on div at bounding box center [22, 7] width 9 height 9
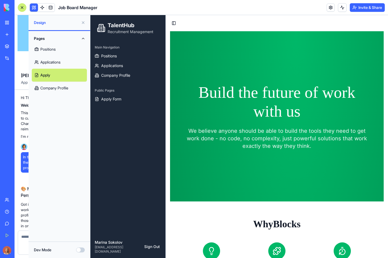
scroll to position [108, 0]
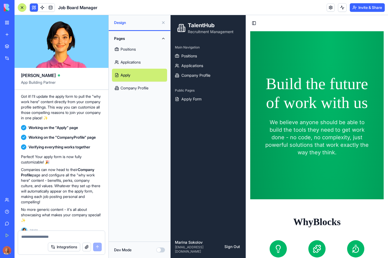
click at [161, 251] on button "Dev Mode" at bounding box center [160, 250] width 9 height 5
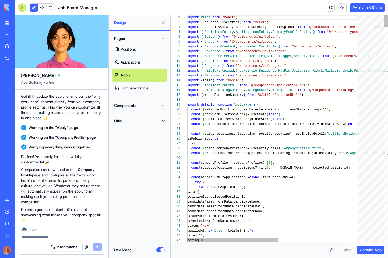
scroll to position [39, 0]
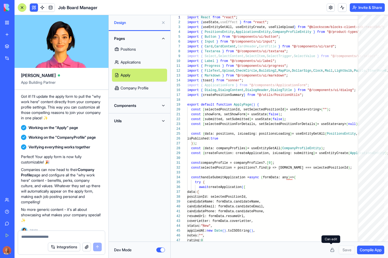
click at [375, 251] on span "Compile App" at bounding box center [371, 249] width 22 height 5
click at [158, 249] on button "Dev Mode" at bounding box center [160, 250] width 9 height 5
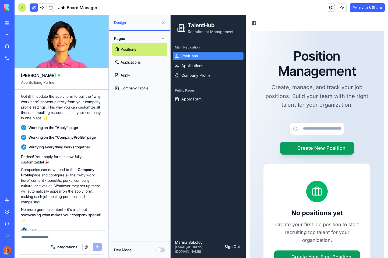
click at [164, 22] on button at bounding box center [163, 22] width 9 height 9
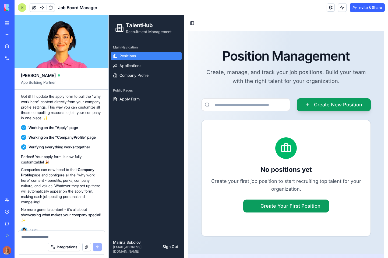
click at [22, 8] on div at bounding box center [22, 7] width 9 height 9
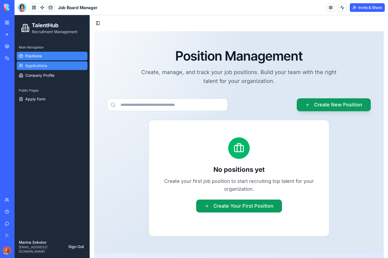
click at [36, 67] on span "Applications" at bounding box center [36, 65] width 22 height 5
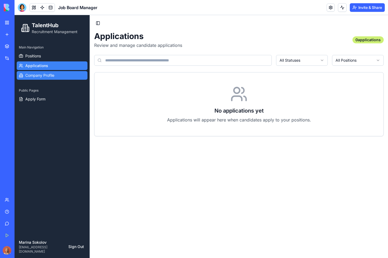
click at [38, 76] on span "Company Profile" at bounding box center [39, 75] width 29 height 5
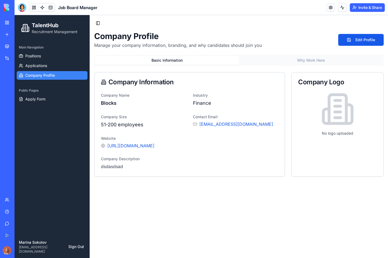
click at [40, 90] on div "Public Pages" at bounding box center [52, 90] width 71 height 9
click at [41, 100] on span "Apply Form" at bounding box center [35, 98] width 20 height 5
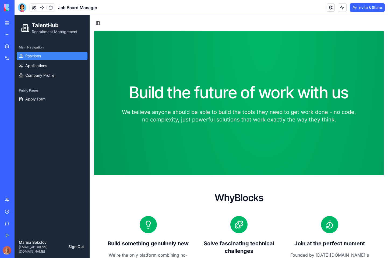
click at [47, 54] on link "Positions" at bounding box center [52, 56] width 71 height 9
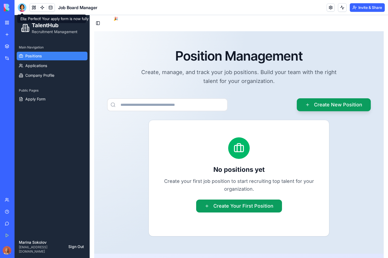
click at [70, 87] on div "Public Pages" at bounding box center [52, 90] width 71 height 9
click at [62, 139] on div "Main Navigation Positions Applications Company Profile Public Pages Apply Form" at bounding box center [52, 138] width 75 height 194
click at [22, 8] on div at bounding box center [22, 7] width 9 height 9
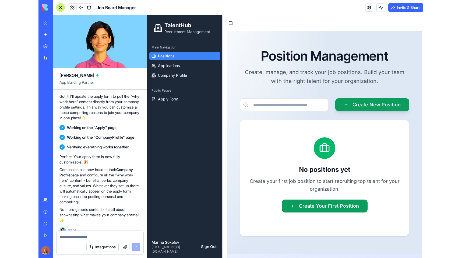
scroll to position [3, 0]
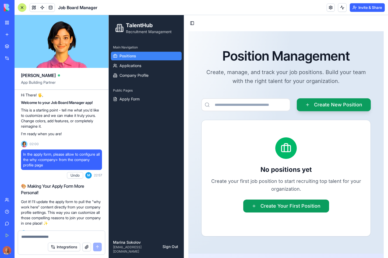
click at [301, 13] on header "Job Board Manager Invite & Share" at bounding box center [202, 7] width 374 height 15
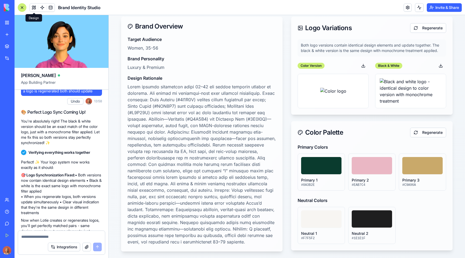
scroll to position [127, 0]
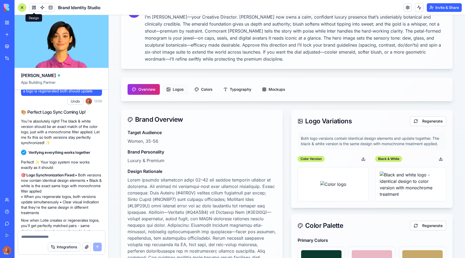
click at [173, 84] on button "Logos" at bounding box center [175, 89] width 26 height 11
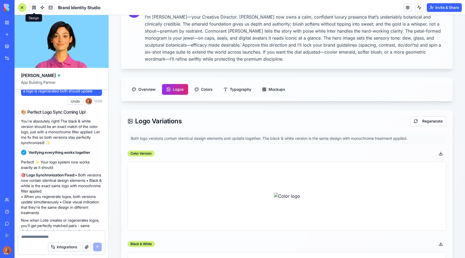
scroll to position [256, 0]
